Goal: Task Accomplishment & Management: Use online tool/utility

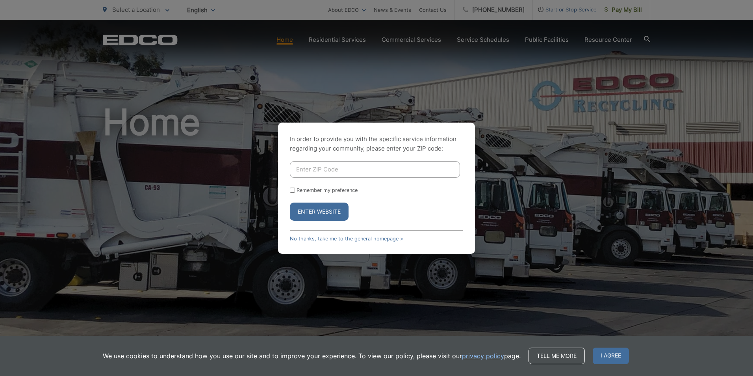
click at [354, 164] on input "Enter ZIP Code" at bounding box center [375, 169] width 170 height 17
type input "92082"
click at [311, 209] on button "Enter Website" at bounding box center [319, 211] width 59 height 18
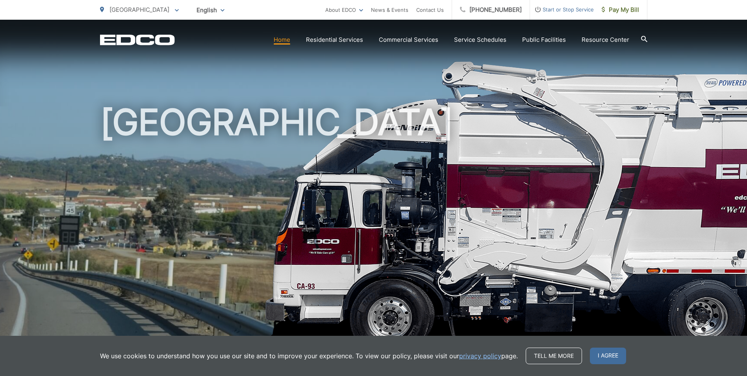
click at [621, 6] on span "Pay My Bill" at bounding box center [620, 9] width 37 height 9
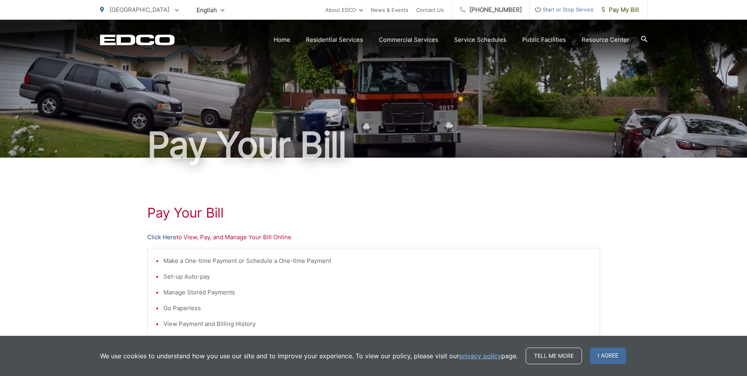
click at [163, 236] on link "Click Here" at bounding box center [161, 236] width 29 height 9
